Goal: Transaction & Acquisition: Purchase product/service

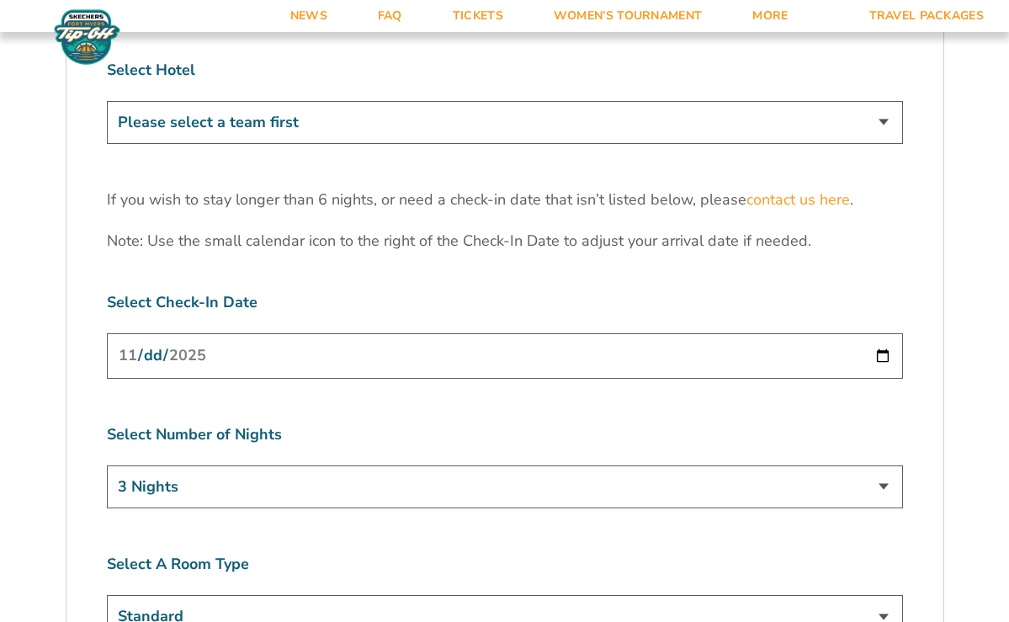
scroll to position [1236, 0]
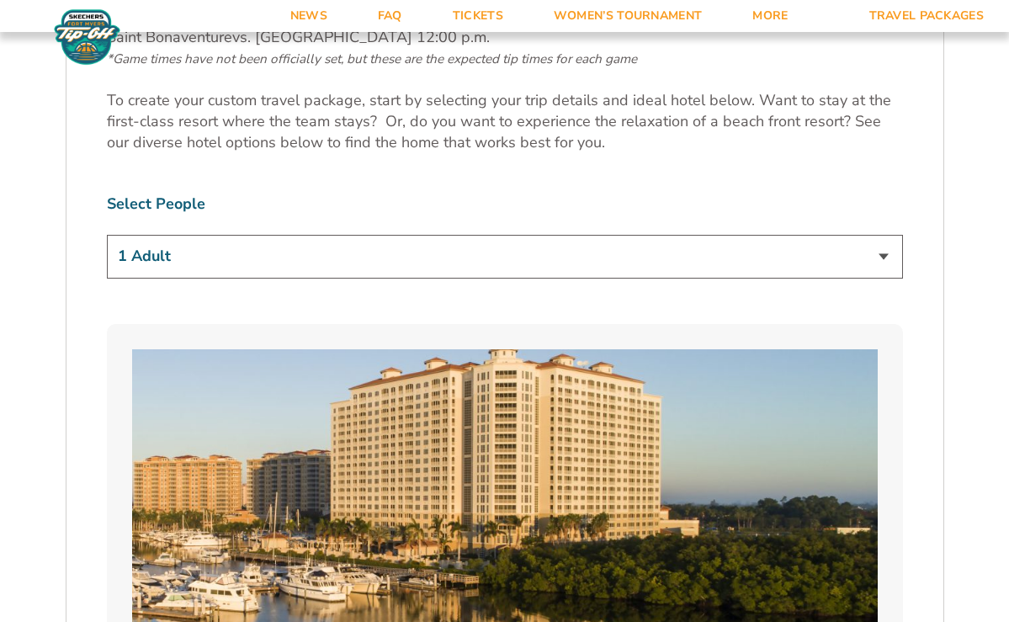
scroll to position [1007, 0]
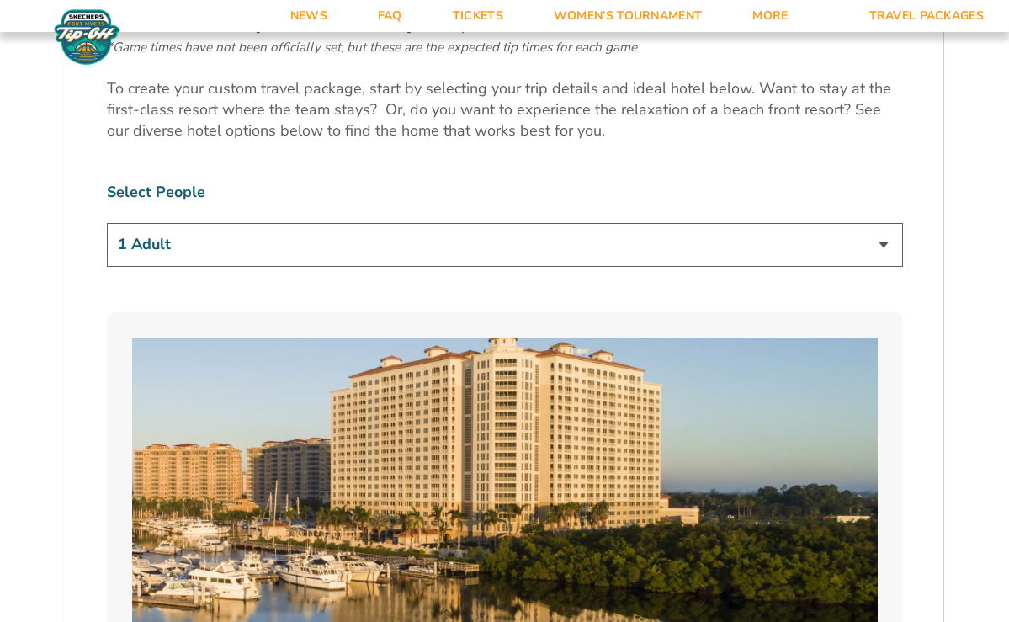
select select "2 Adults"
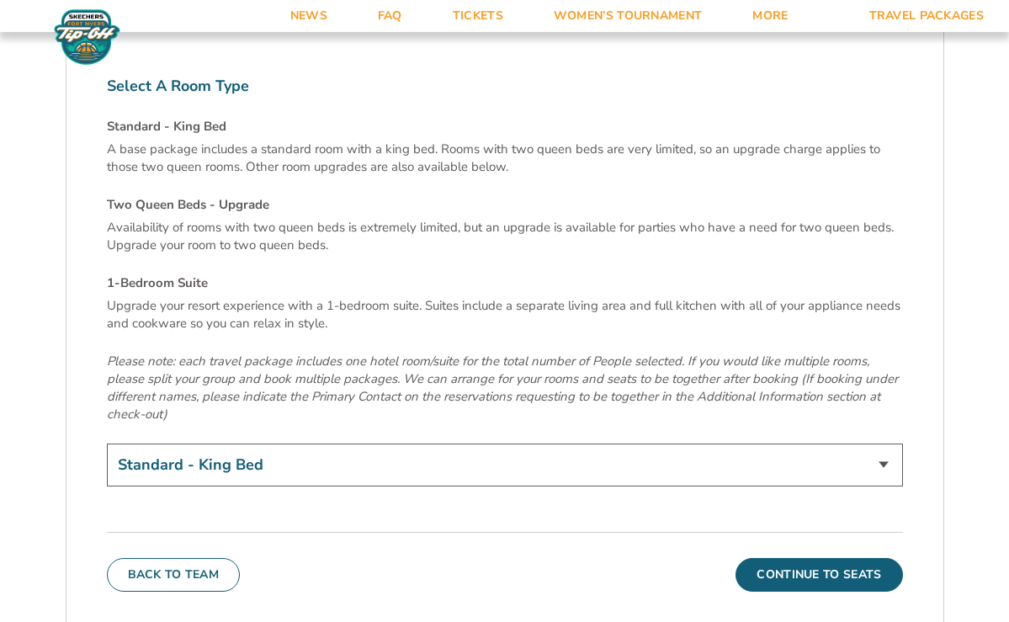
scroll to position [5698, 0]
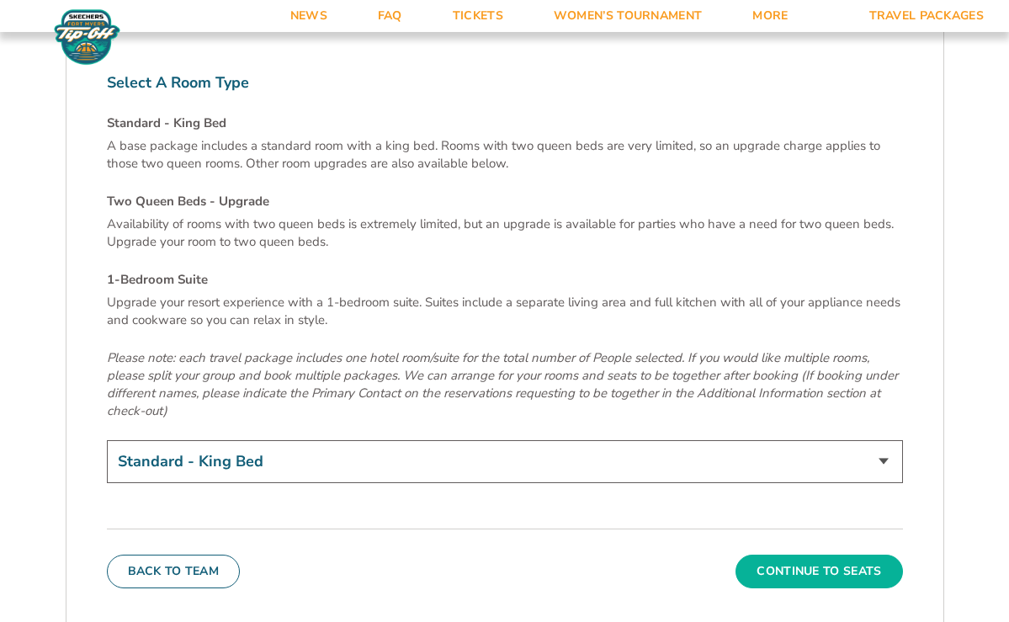
click at [848, 555] on button "Continue To Seats" at bounding box center [819, 572] width 167 height 34
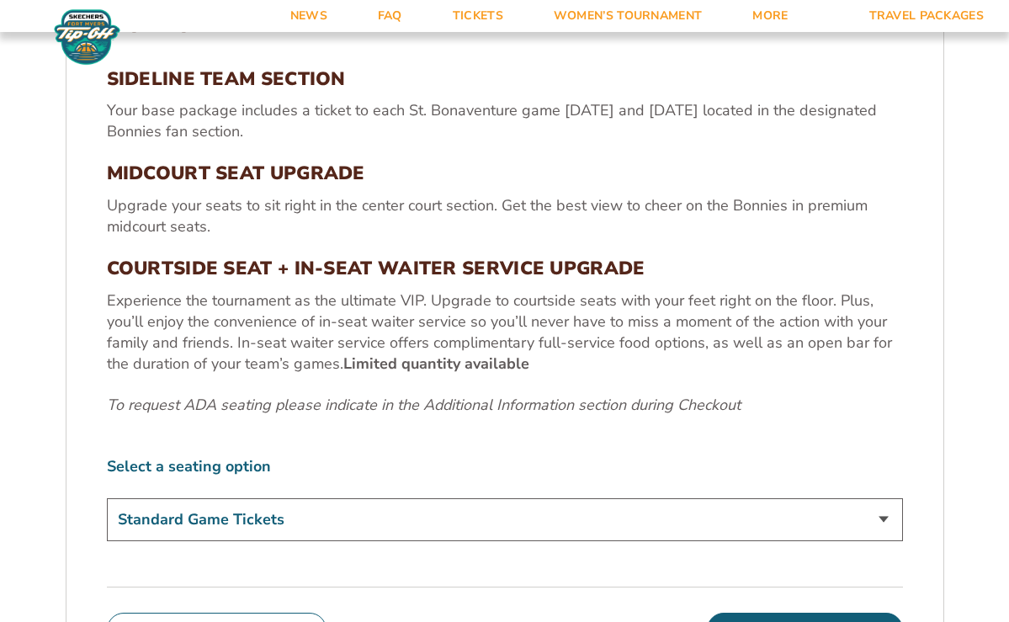
scroll to position [598, 0]
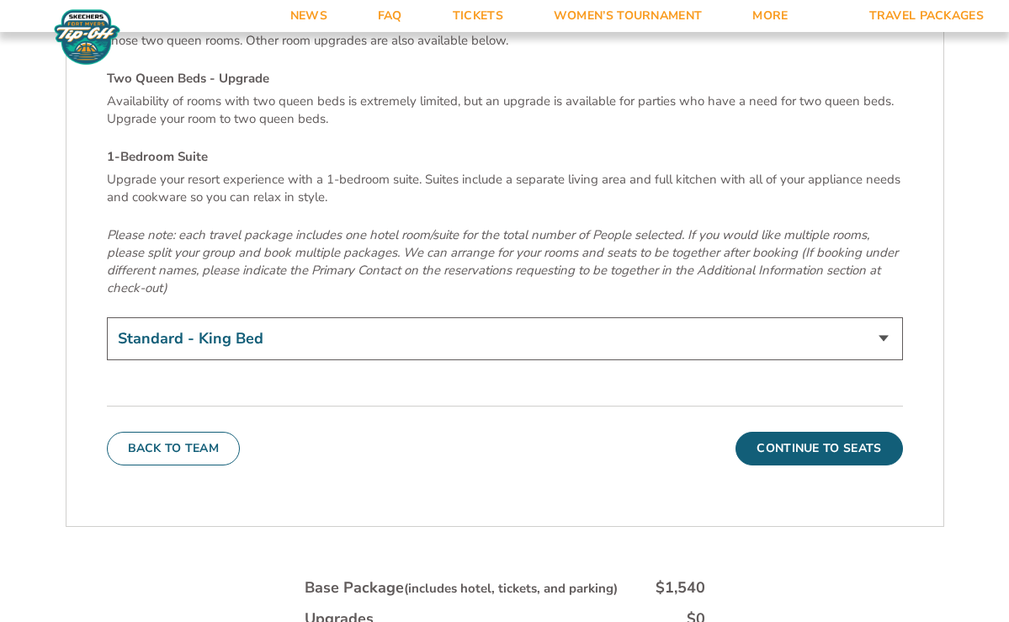
scroll to position [5823, 0]
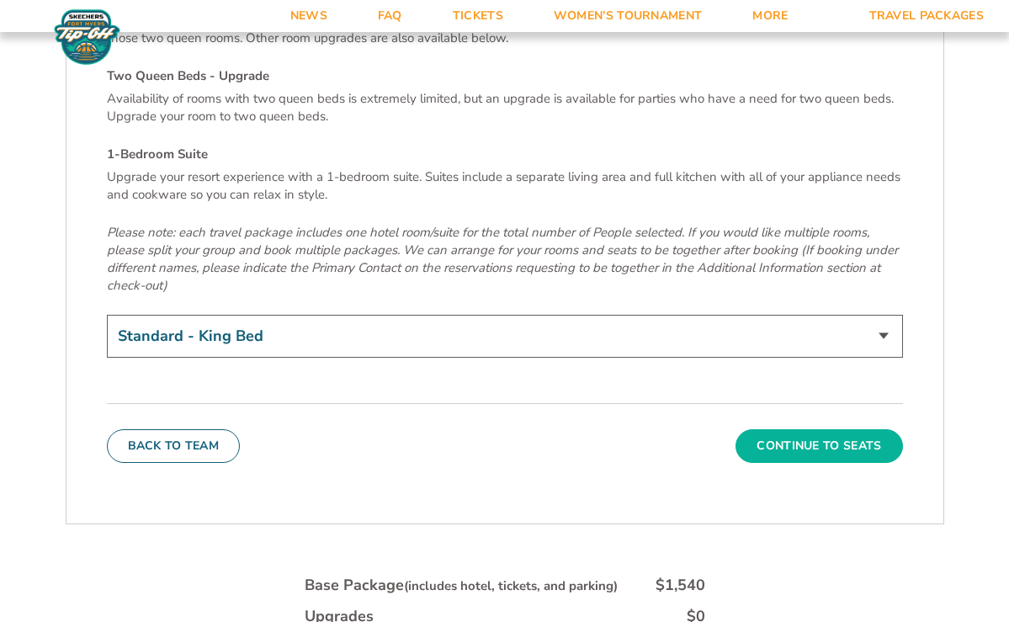
click at [795, 429] on button "Continue To Seats" at bounding box center [819, 446] width 167 height 34
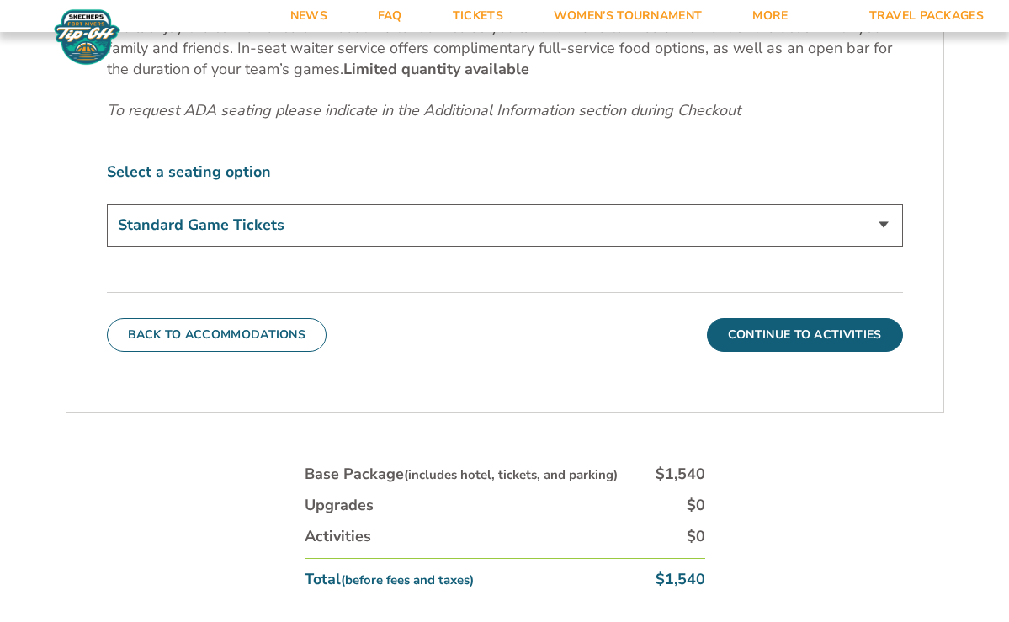
scroll to position [907, 0]
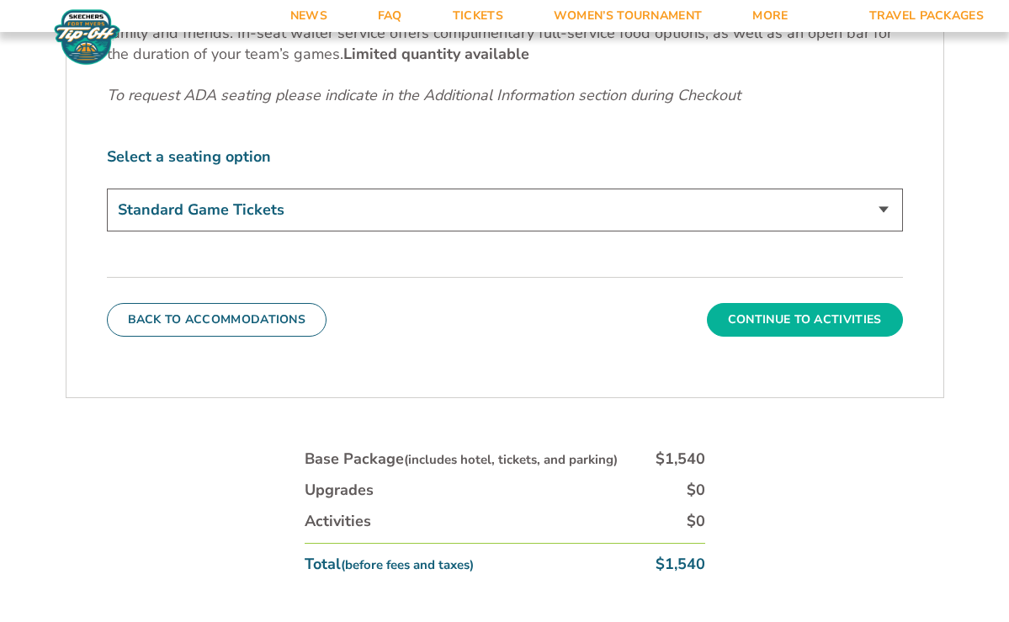
click at [757, 320] on button "Continue To Activities" at bounding box center [805, 320] width 196 height 34
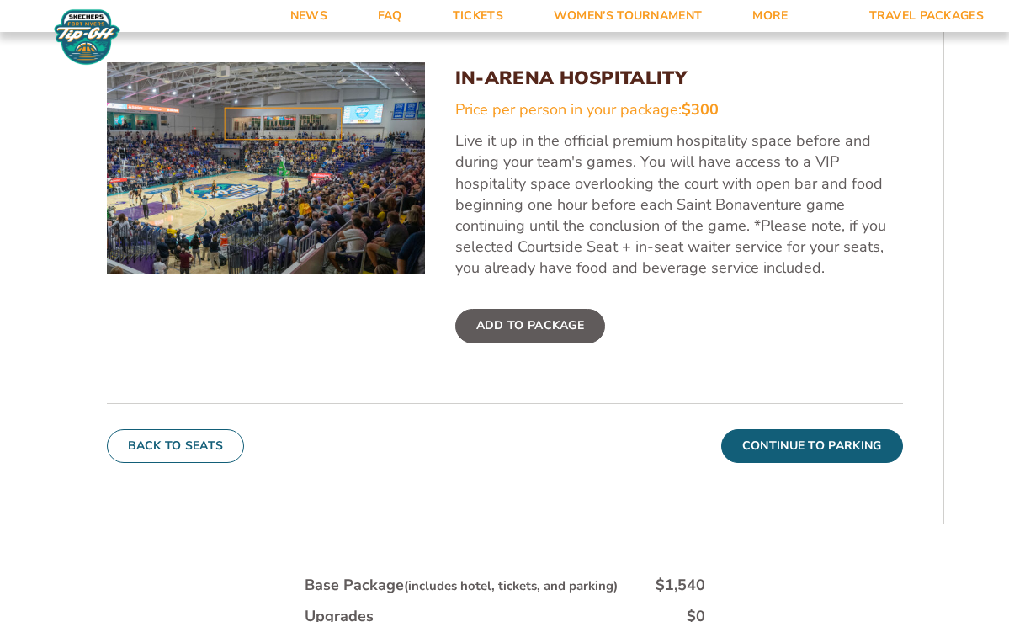
scroll to position [616, 0]
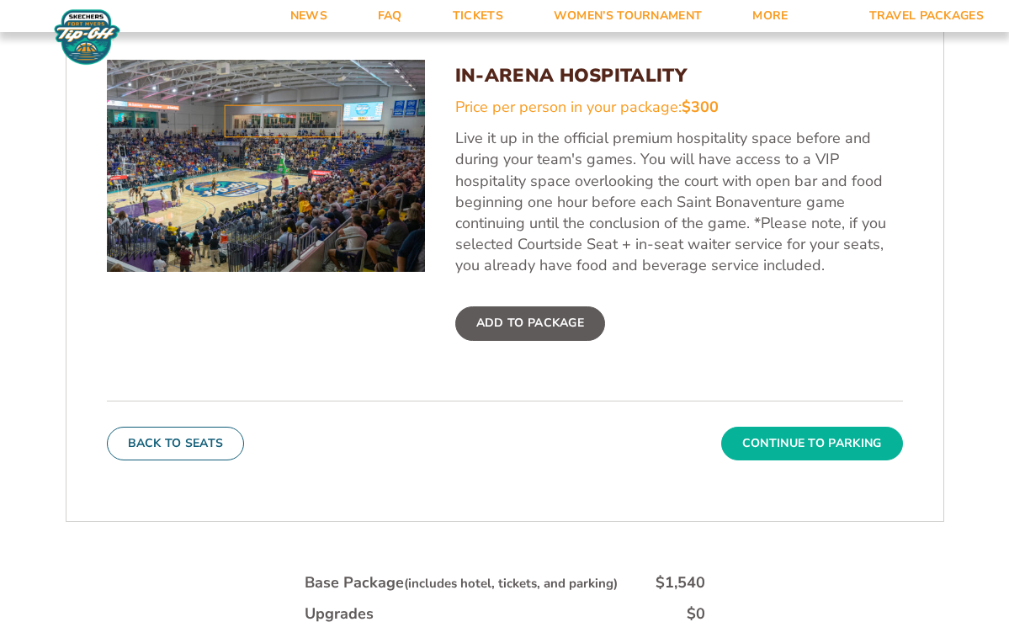
click at [802, 448] on button "Continue To Parking" at bounding box center [812, 444] width 182 height 34
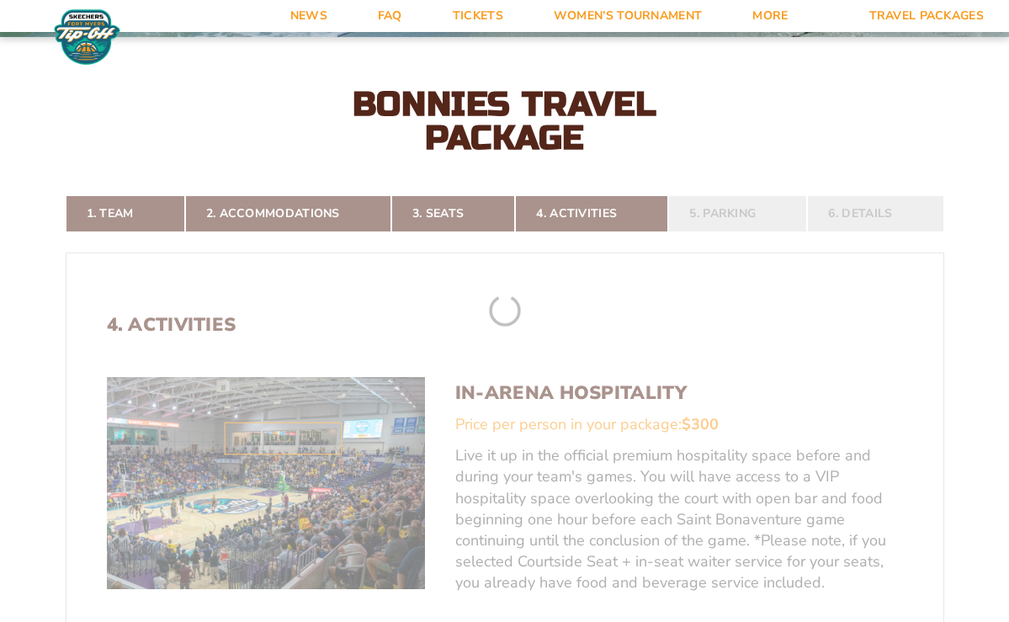
scroll to position [294, 0]
